Goal: Check status: Check status

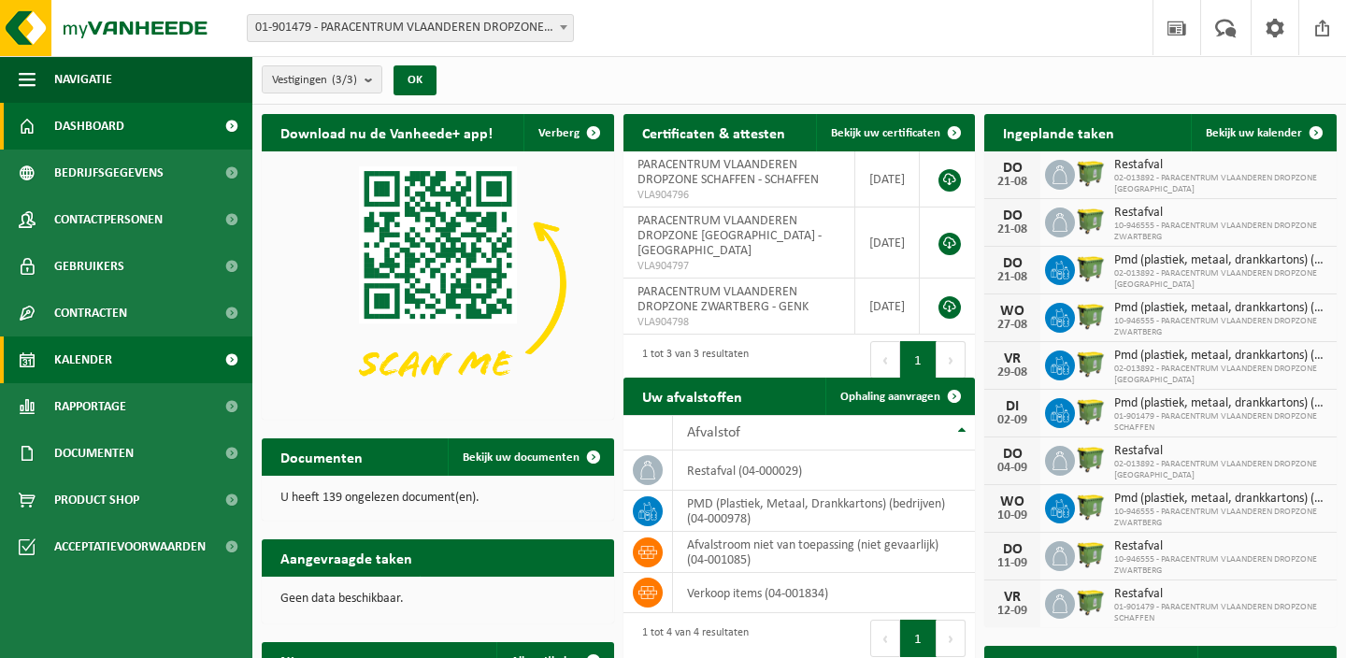
click at [76, 350] on span "Kalender" at bounding box center [83, 360] width 58 height 47
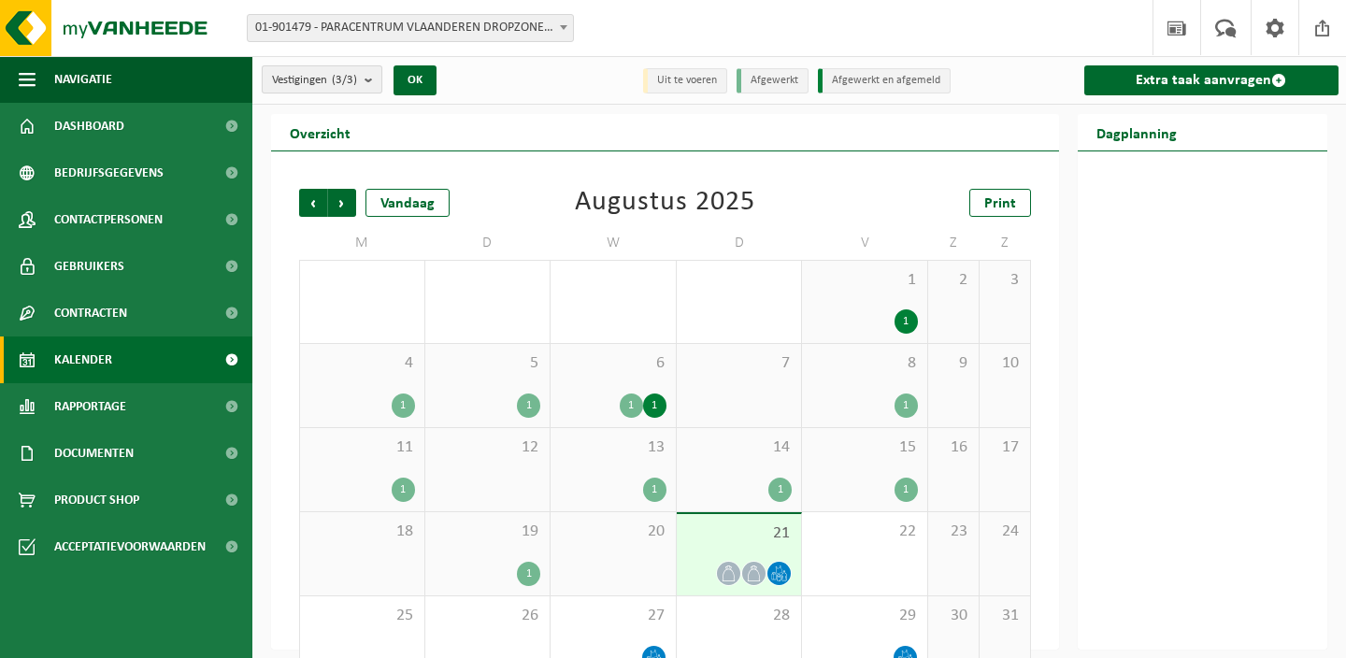
click at [364, 81] on button "Vestigingen (3/3)" at bounding box center [322, 79] width 121 height 28
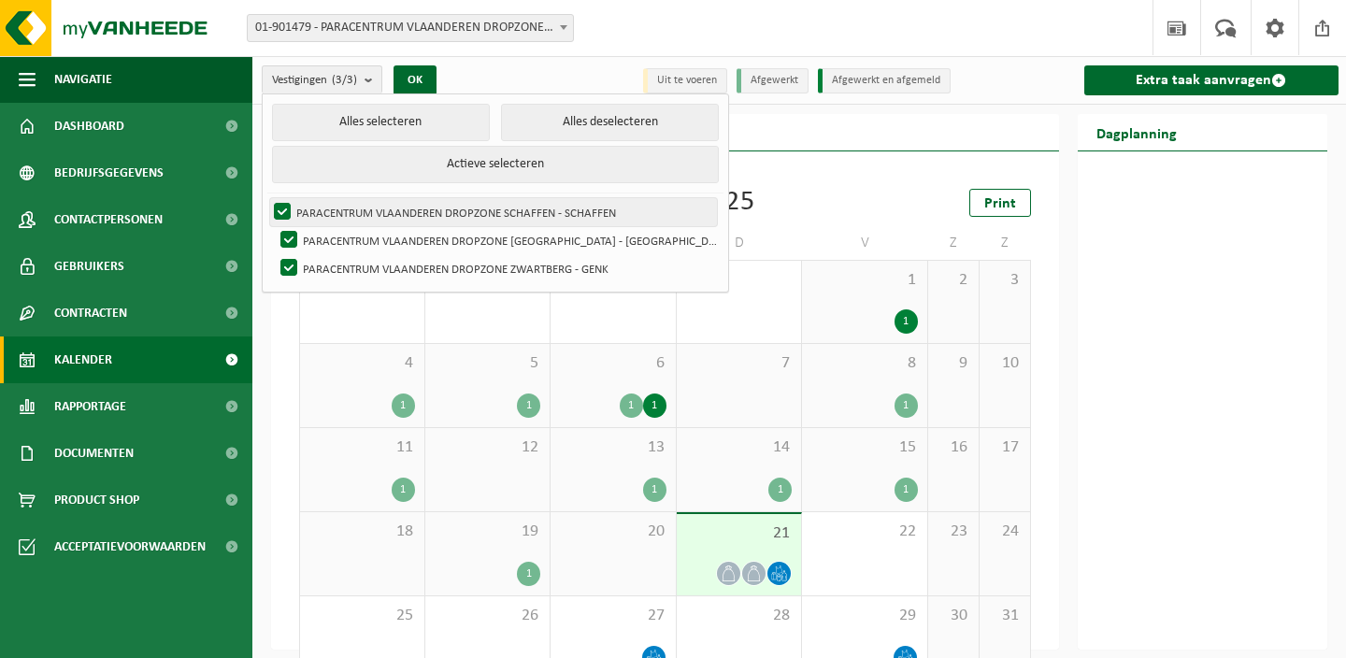
click at [356, 204] on label "PARACENTRUM VLAANDEREN DROPZONE SCHAFFEN - SCHAFFEN" at bounding box center [493, 212] width 447 height 28
click at [267, 198] on input "PARACENTRUM VLAANDEREN DROPZONE SCHAFFEN - SCHAFFEN" at bounding box center [266, 197] width 1 height 1
checkbox input "false"
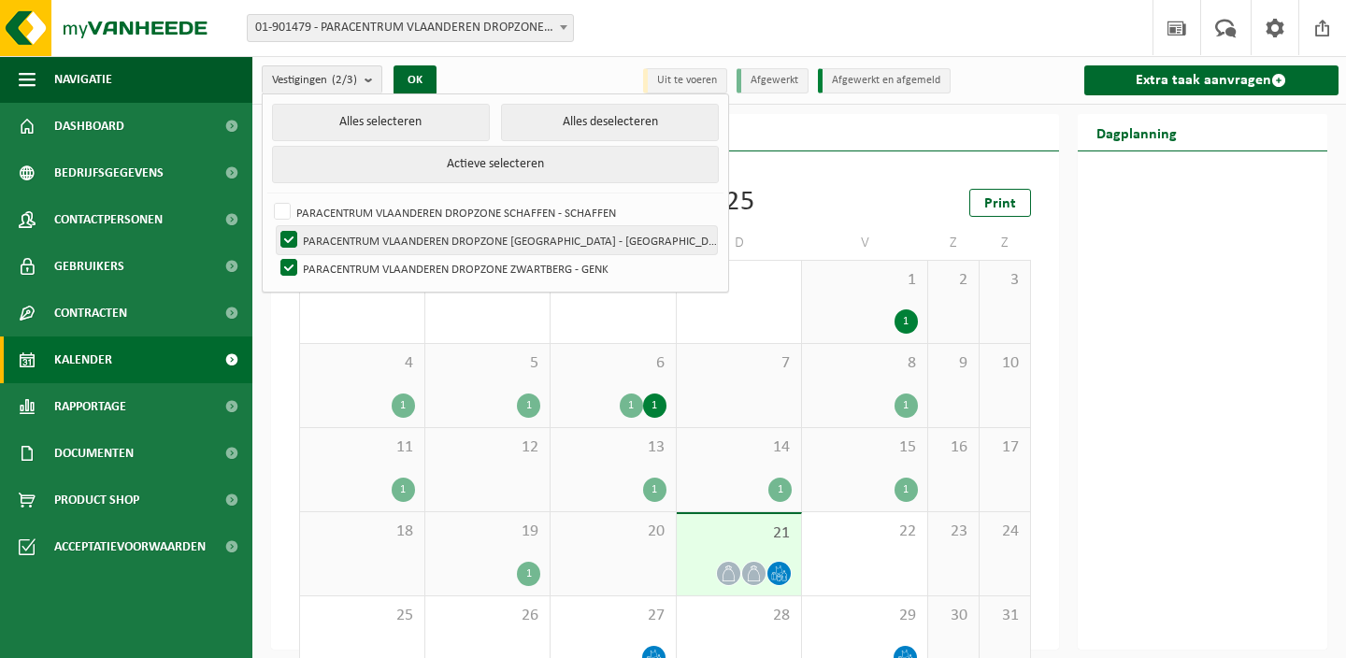
click at [359, 244] on label "PARACENTRUM VLAANDEREN DROPZONE [GEOGRAPHIC_DATA] - [GEOGRAPHIC_DATA]" at bounding box center [497, 240] width 440 height 28
click at [274, 226] on input "PARACENTRUM VLAANDEREN DROPZONE [GEOGRAPHIC_DATA] - [GEOGRAPHIC_DATA]" at bounding box center [273, 225] width 1 height 1
checkbox input "false"
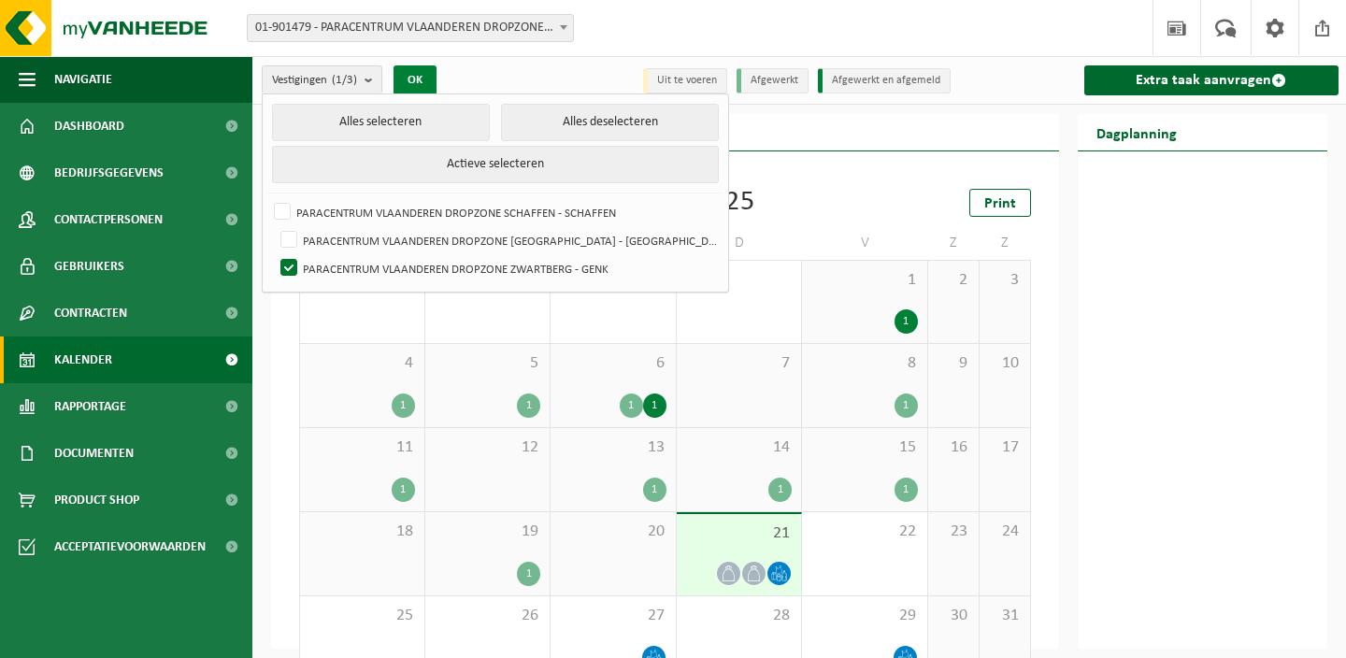
click at [435, 86] on button "OK" at bounding box center [415, 80] width 43 height 30
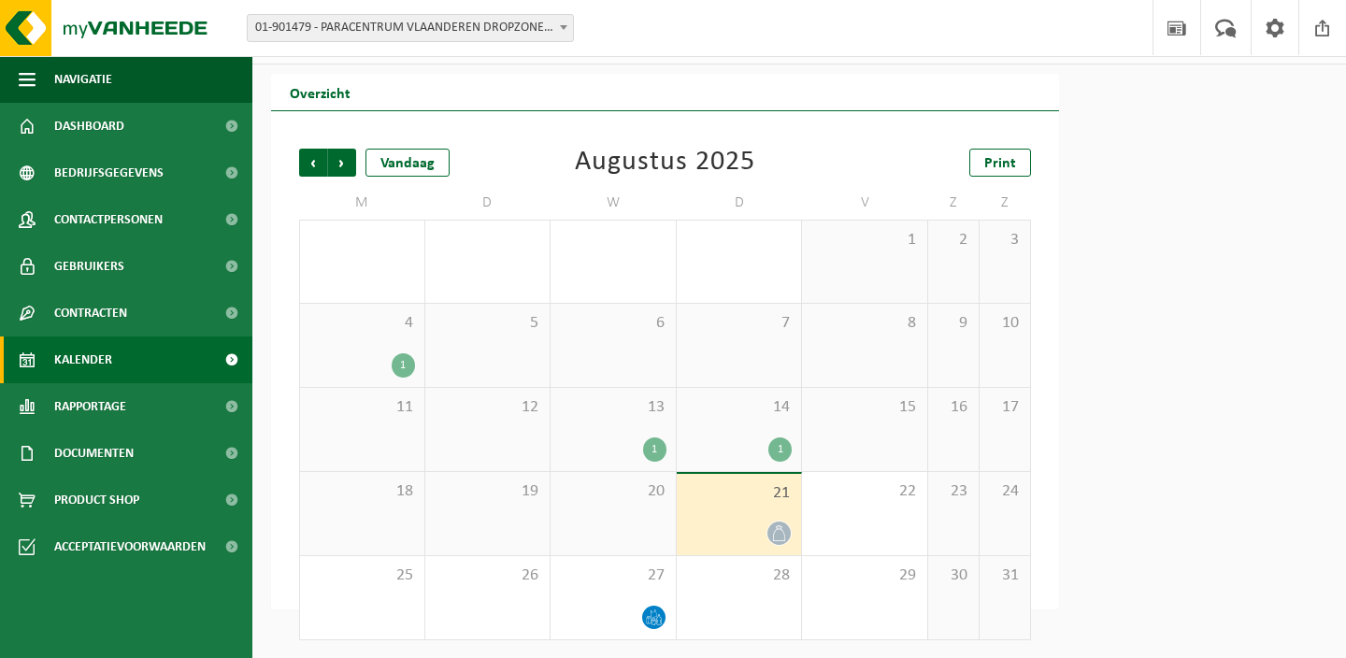
scroll to position [39, 0]
click at [725, 495] on span "21" at bounding box center [739, 494] width 107 height 21
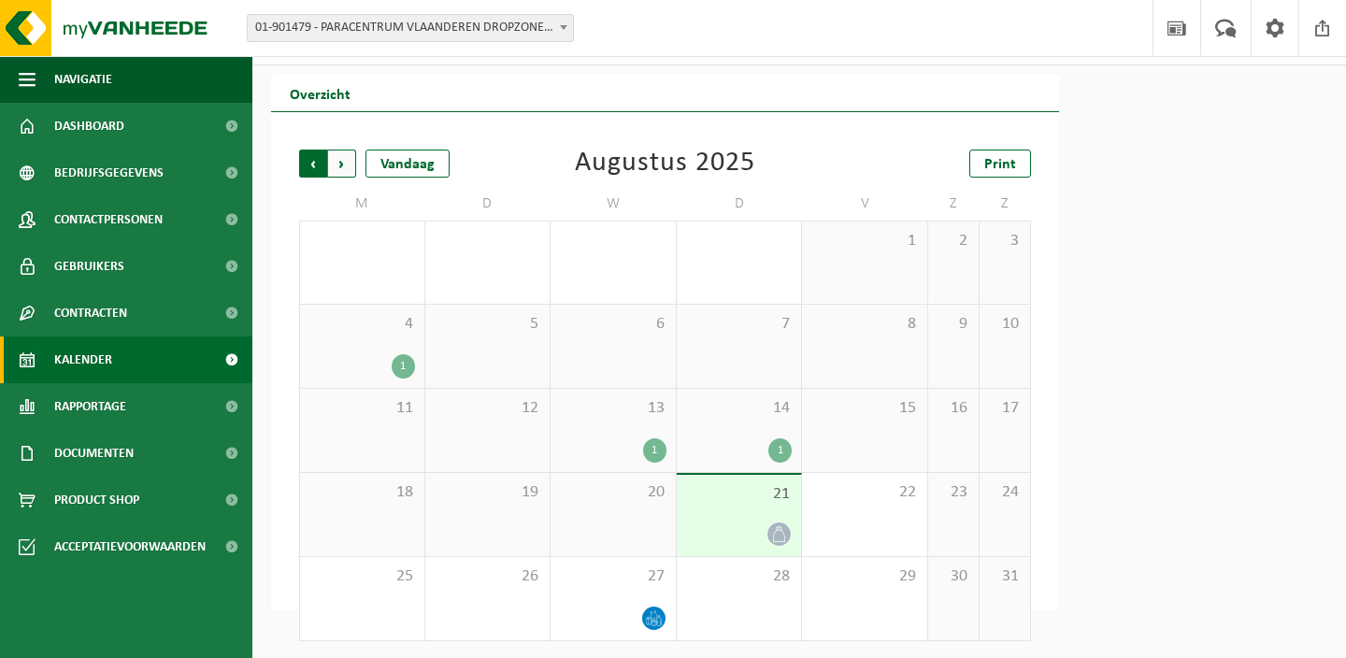
click at [343, 171] on span "Volgende" at bounding box center [342, 164] width 28 height 28
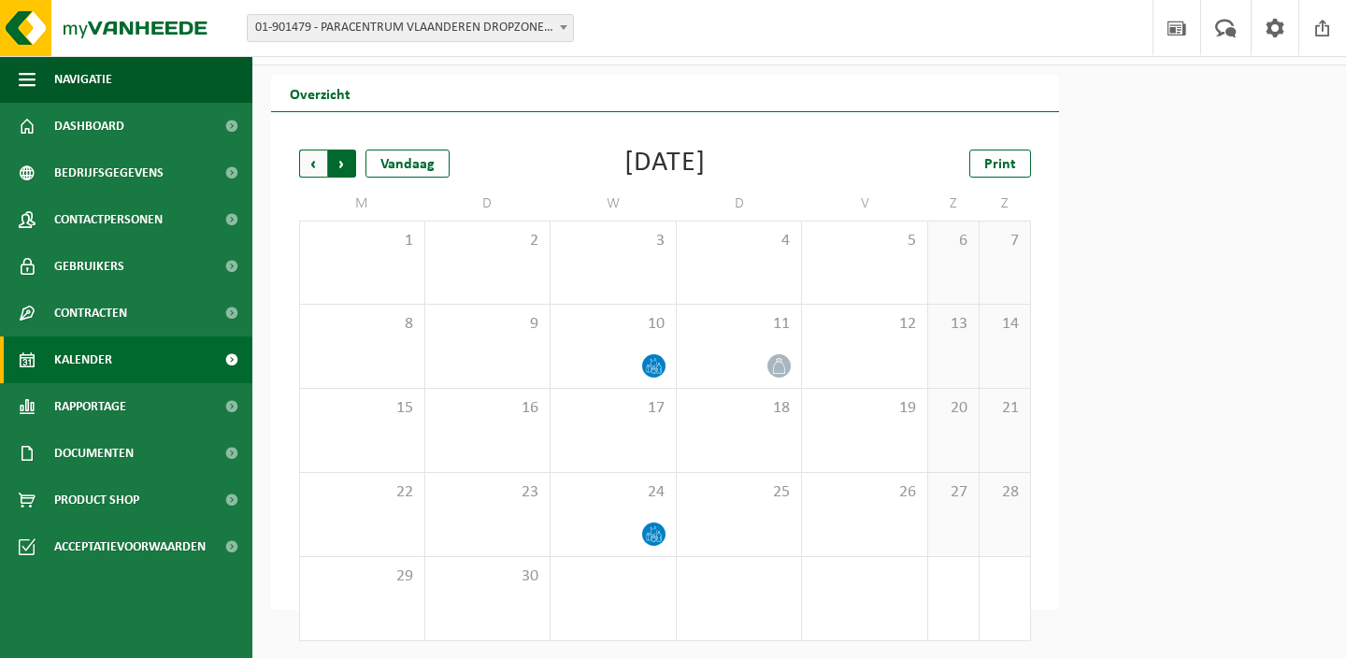
click at [304, 168] on span "Vorige" at bounding box center [313, 164] width 28 height 28
